Goal: Task Accomplishment & Management: Manage account settings

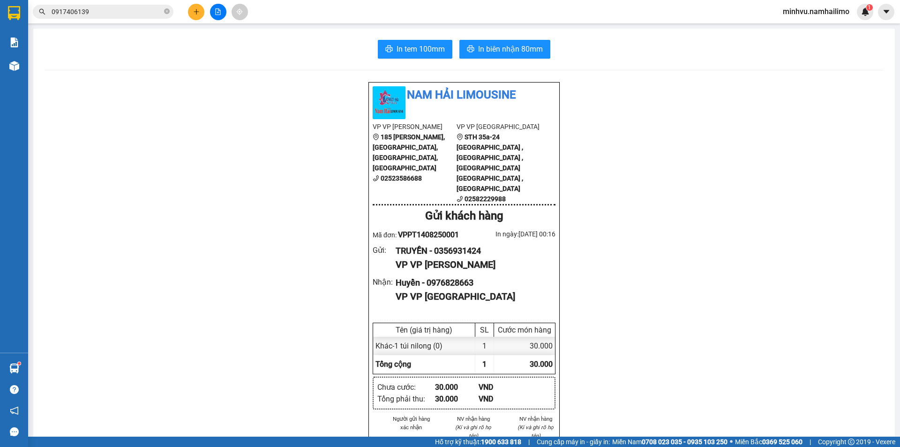
click at [814, 12] on span "minhvu.namhailimo" at bounding box center [816, 12] width 82 height 12
drag, startPoint x: 808, startPoint y: 34, endPoint x: 801, endPoint y: 33, distance: 7.0
click at [805, 34] on span "Đăng xuất" at bounding box center [820, 29] width 62 height 10
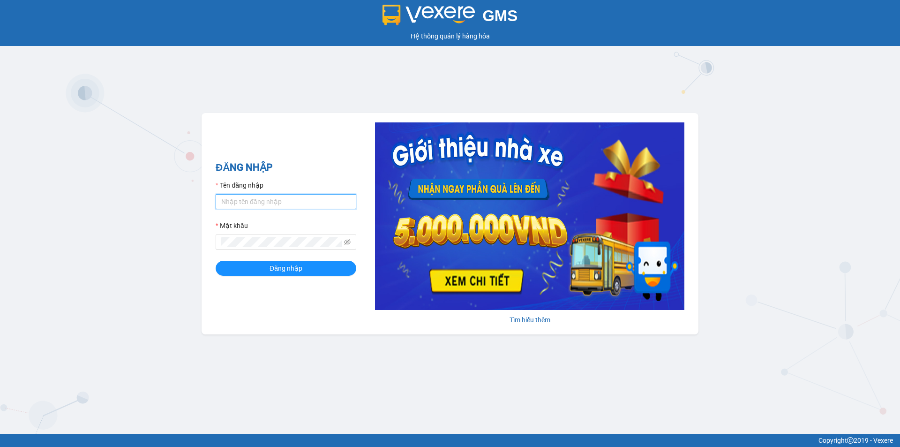
click at [301, 206] on input "Tên đăng nhập" at bounding box center [286, 201] width 141 height 15
type input "minhvu.namhailimo"
click at [216, 261] on button "Đăng nhập" at bounding box center [286, 268] width 141 height 15
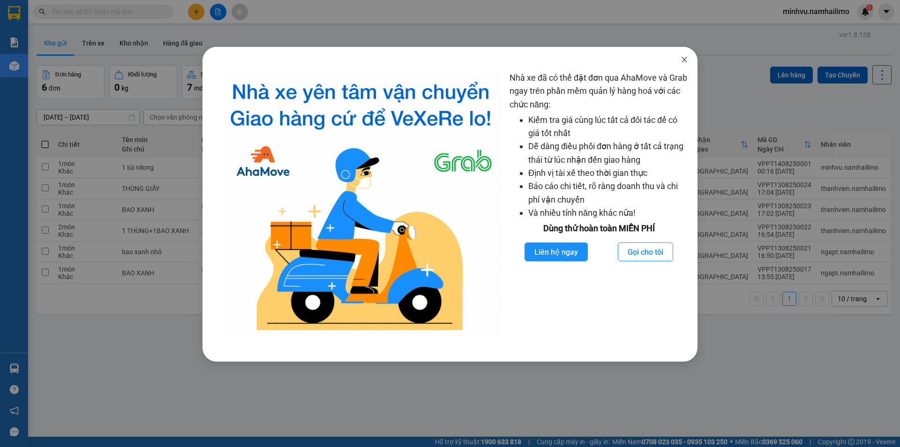
drag, startPoint x: 681, startPoint y: 55, endPoint x: 610, endPoint y: 54, distance: 70.8
click at [681, 55] on span "Close" at bounding box center [684, 60] width 26 height 26
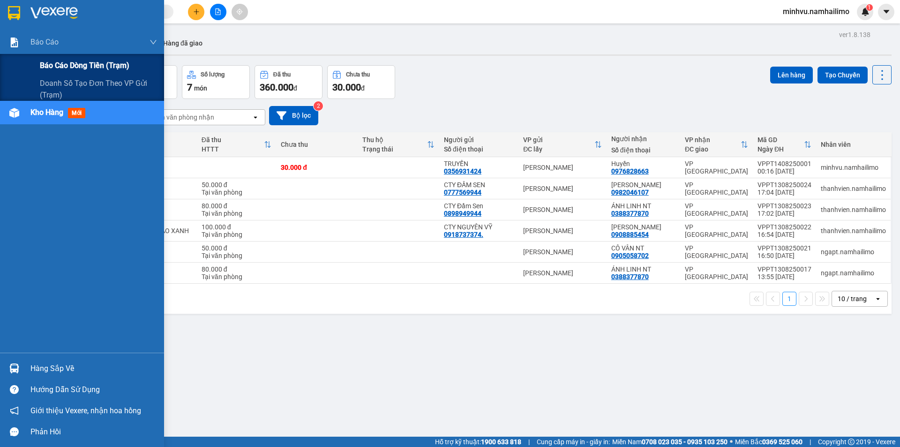
click at [75, 69] on span "Báo cáo dòng tiền (trạm)" at bounding box center [85, 66] width 90 height 12
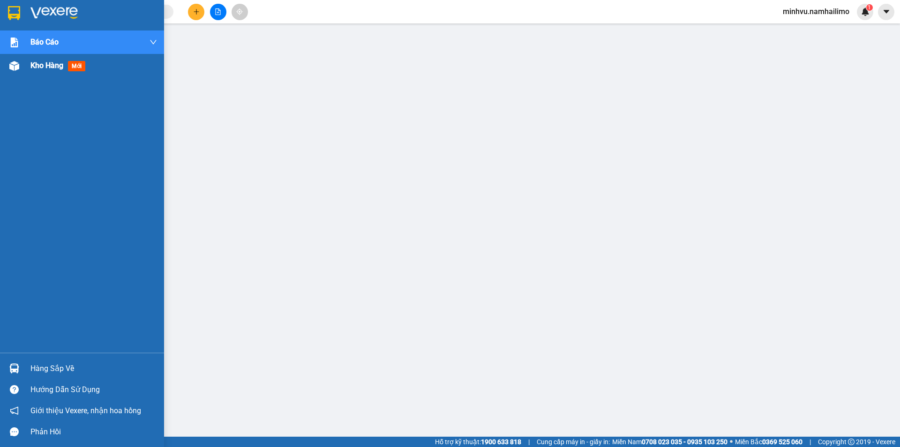
drag, startPoint x: 25, startPoint y: 70, endPoint x: 606, endPoint y: 7, distance: 584.1
click at [25, 70] on div "Kho hàng mới" at bounding box center [82, 65] width 164 height 23
click at [27, 69] on div "Kho hàng mới" at bounding box center [82, 65] width 164 height 23
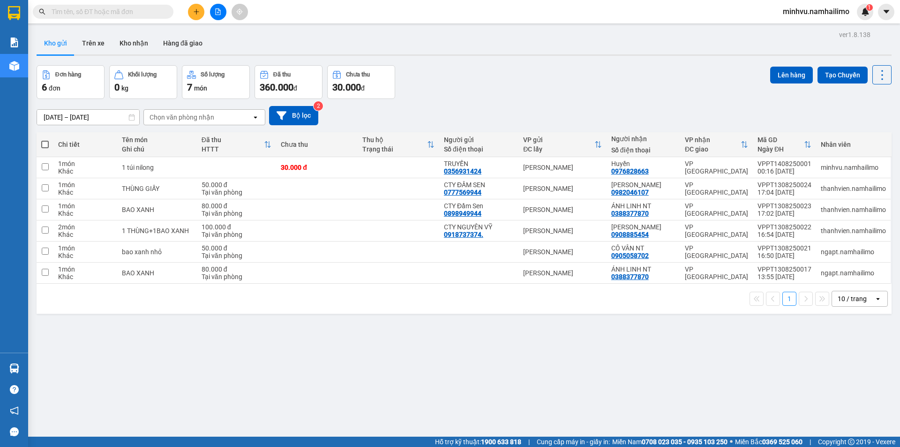
drag, startPoint x: 808, startPoint y: 11, endPoint x: 791, endPoint y: 68, distance: 60.2
click at [808, 11] on span "minhvu.namhailimo" at bounding box center [816, 12] width 82 height 12
click at [796, 30] on span "Đăng xuất" at bounding box center [820, 29] width 62 height 10
